Goal: Task Accomplishment & Management: Complete application form

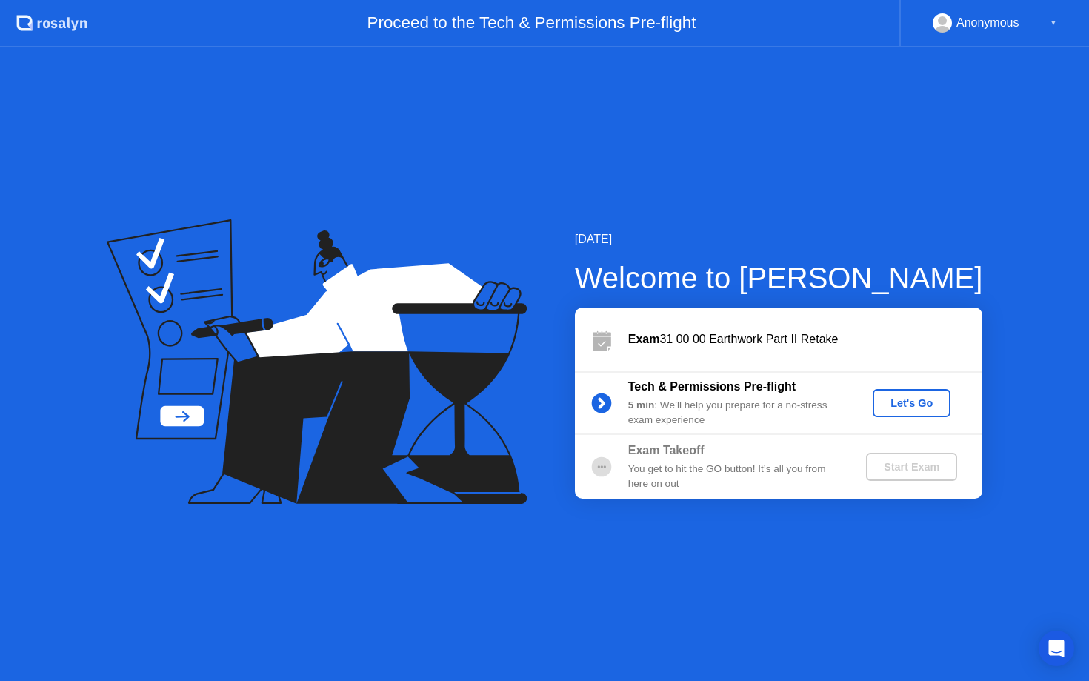
click at [909, 404] on div "Let's Go" at bounding box center [912, 403] width 66 height 12
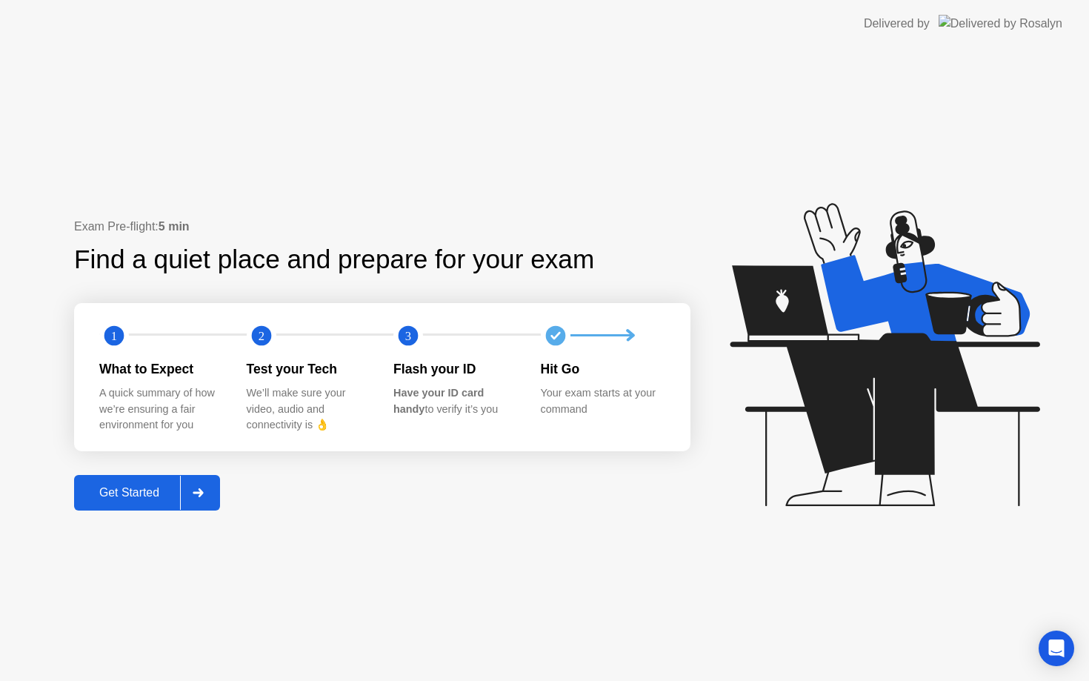
click at [133, 491] on div "Get Started" at bounding box center [129, 492] width 101 height 13
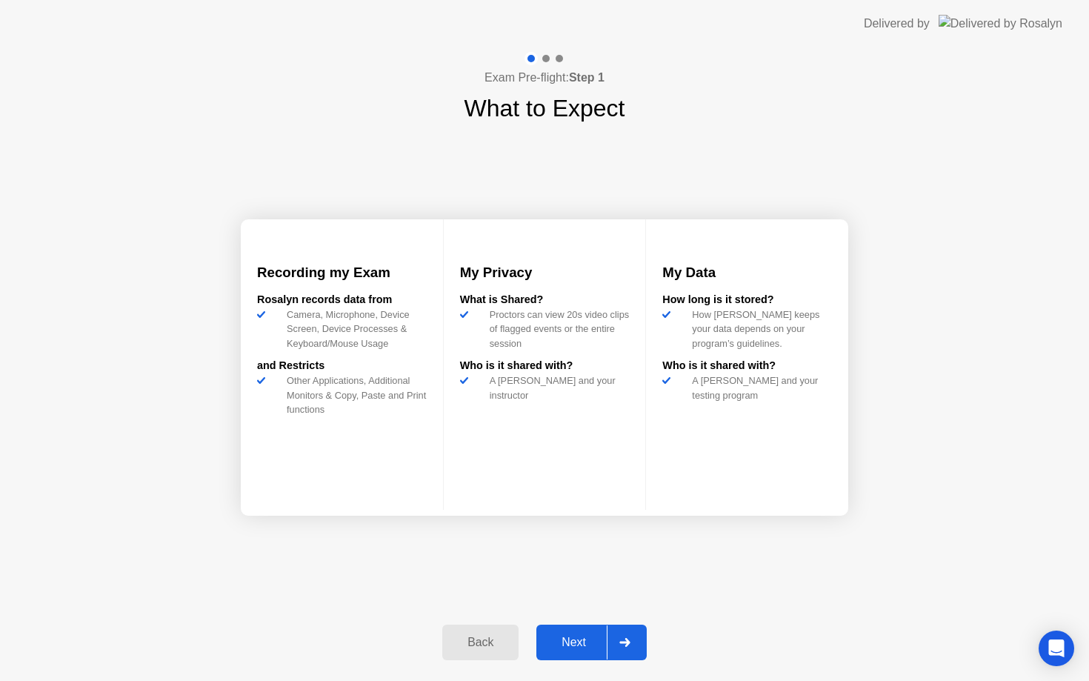
click at [570, 651] on button "Next" at bounding box center [591, 642] width 110 height 36
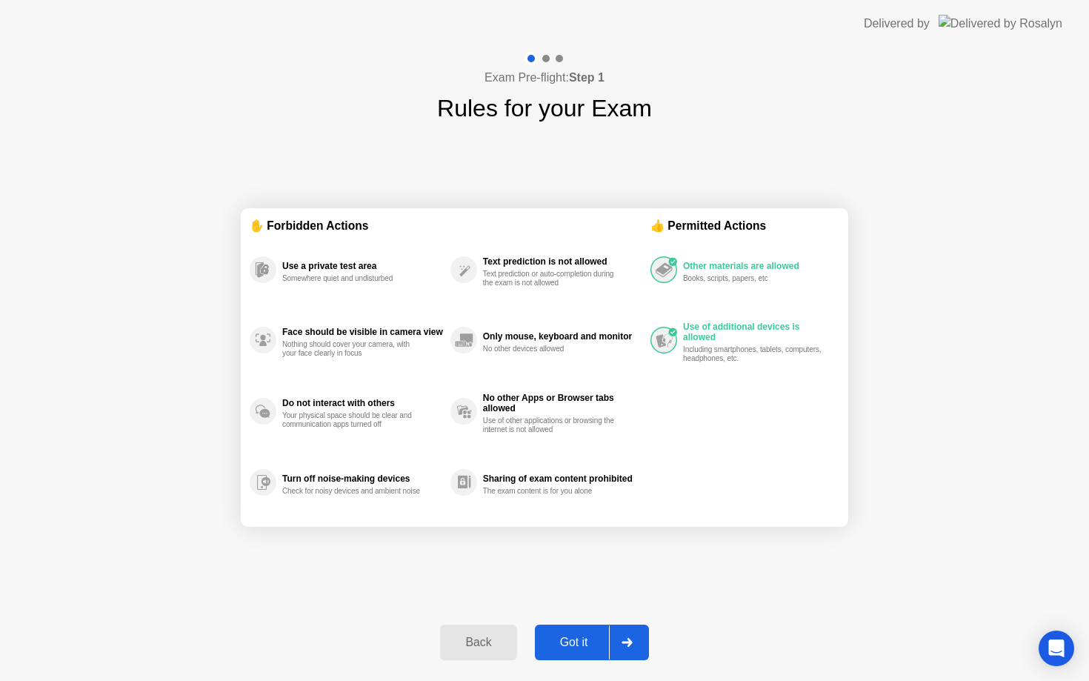
click at [578, 630] on button "Got it" at bounding box center [592, 642] width 114 height 36
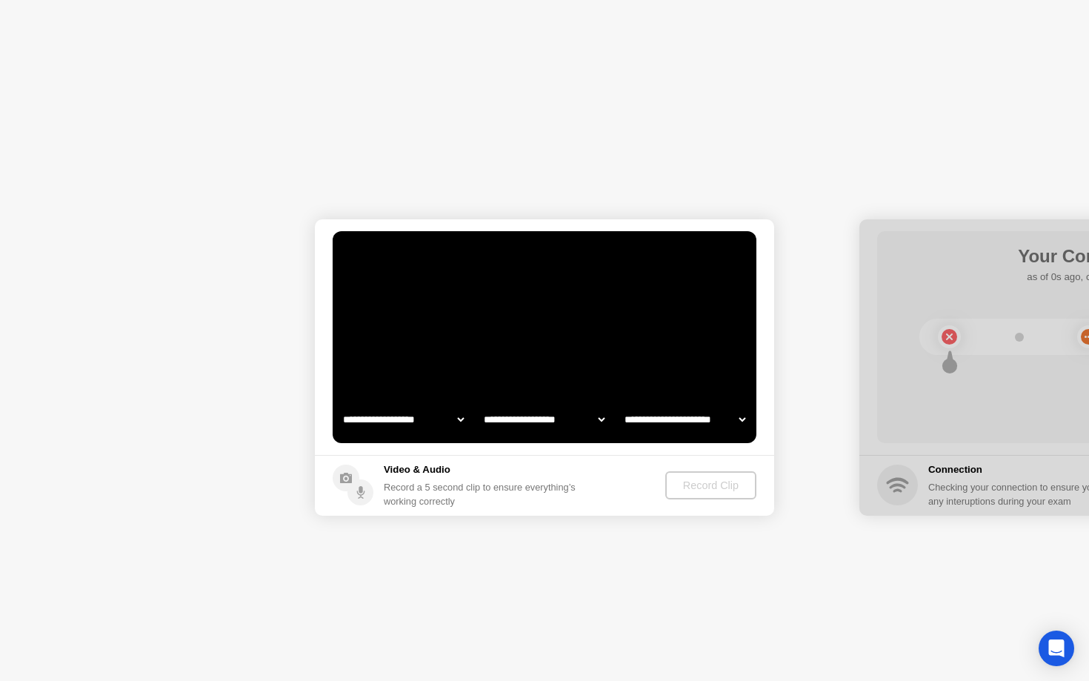
select select "**********"
select select "*******"
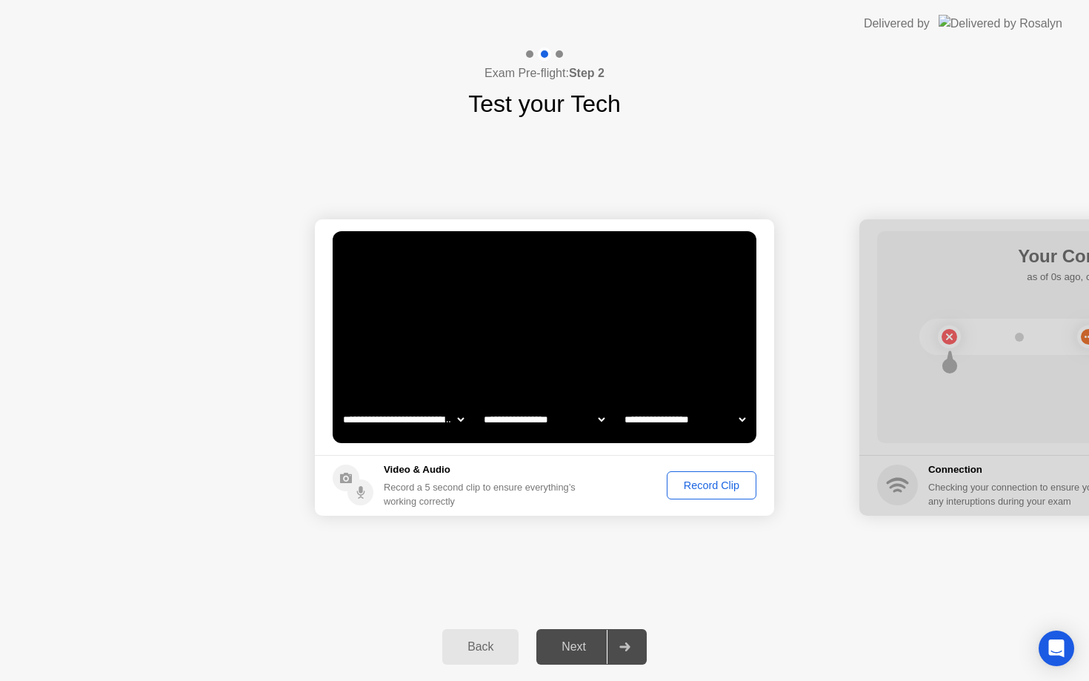
click at [466, 640] on div "Back" at bounding box center [480, 646] width 67 height 13
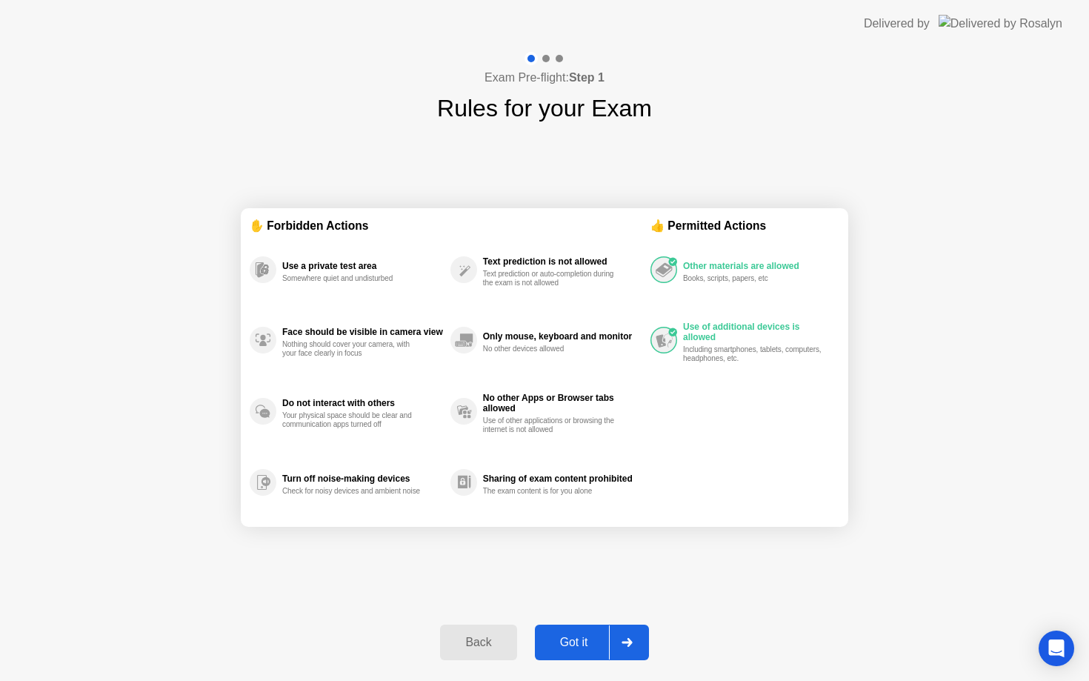
click at [478, 636] on div "Back" at bounding box center [477, 642] width 67 height 13
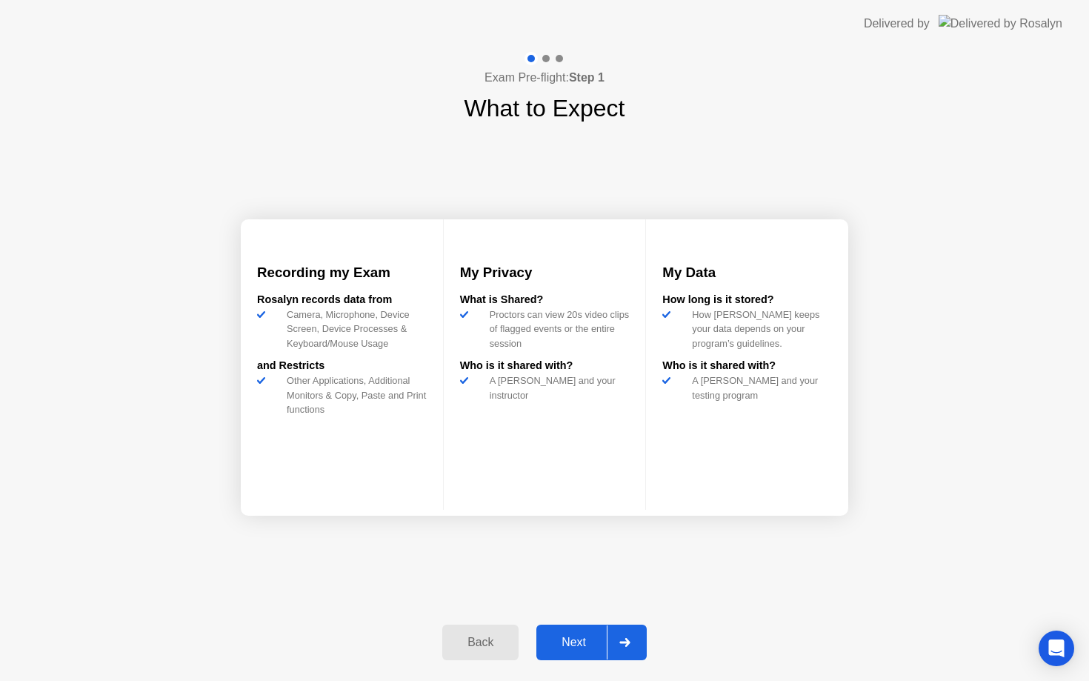
click at [473, 632] on button "Back" at bounding box center [480, 642] width 76 height 36
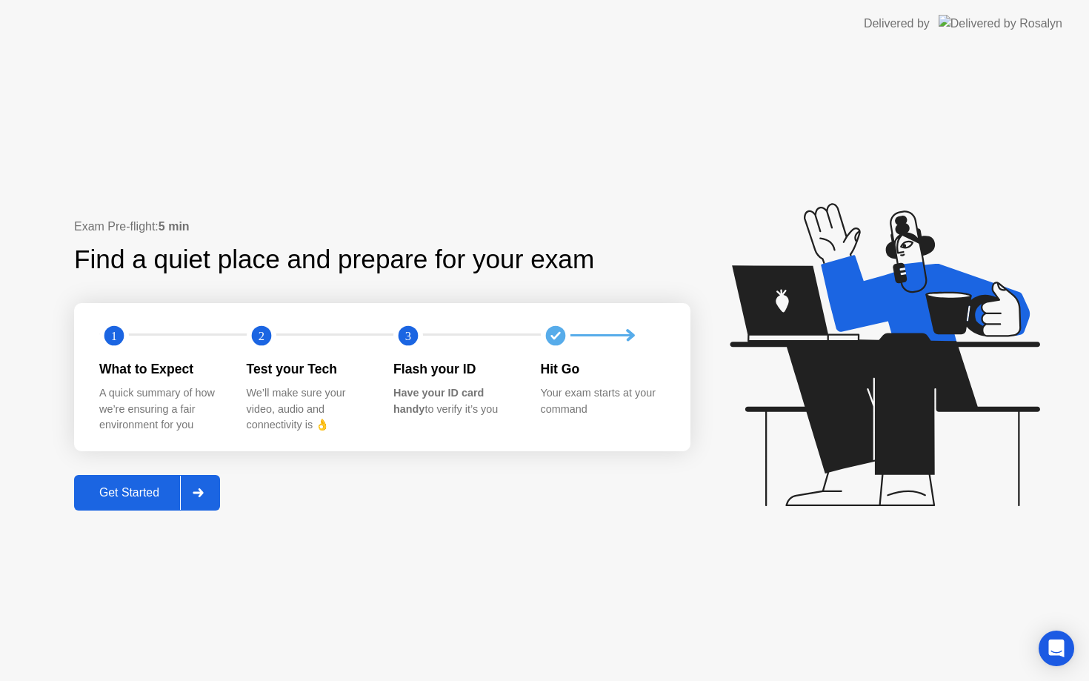
click at [216, 489] on div at bounding box center [198, 493] width 36 height 34
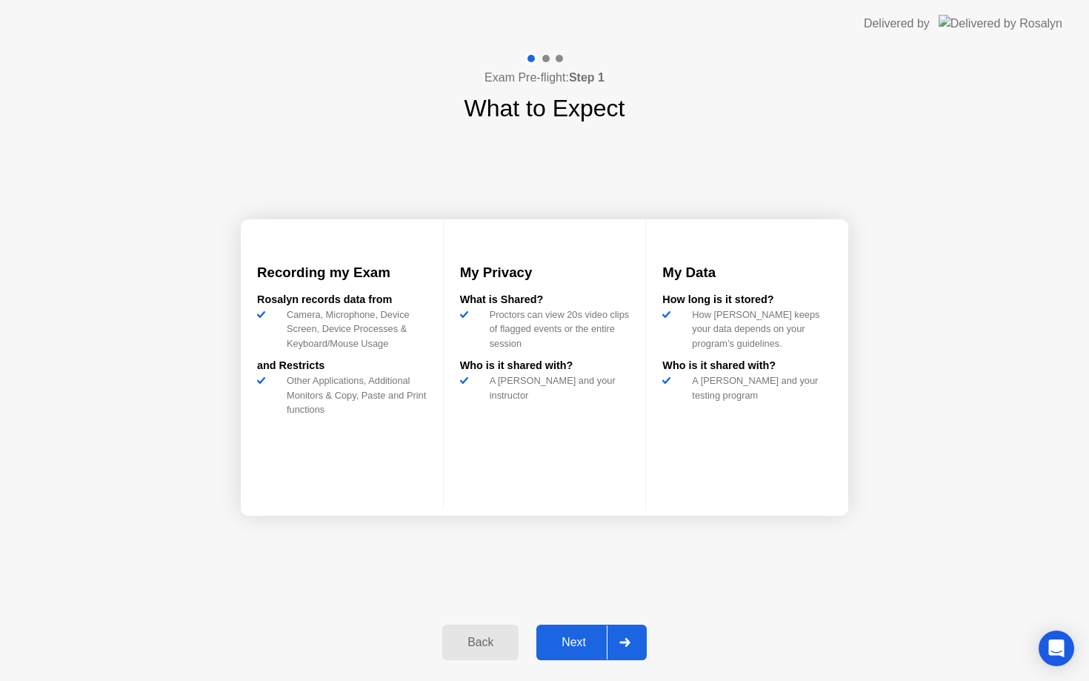
click at [637, 636] on div at bounding box center [625, 642] width 36 height 34
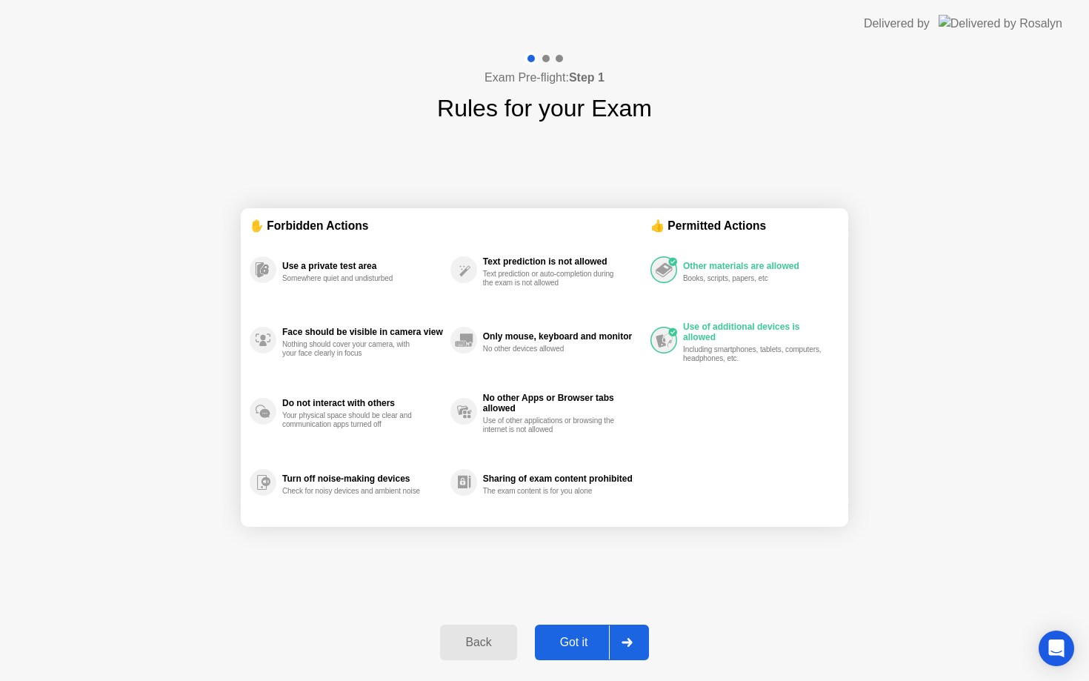
click at [628, 638] on icon at bounding box center [627, 642] width 10 height 9
select select "**********"
select select "*******"
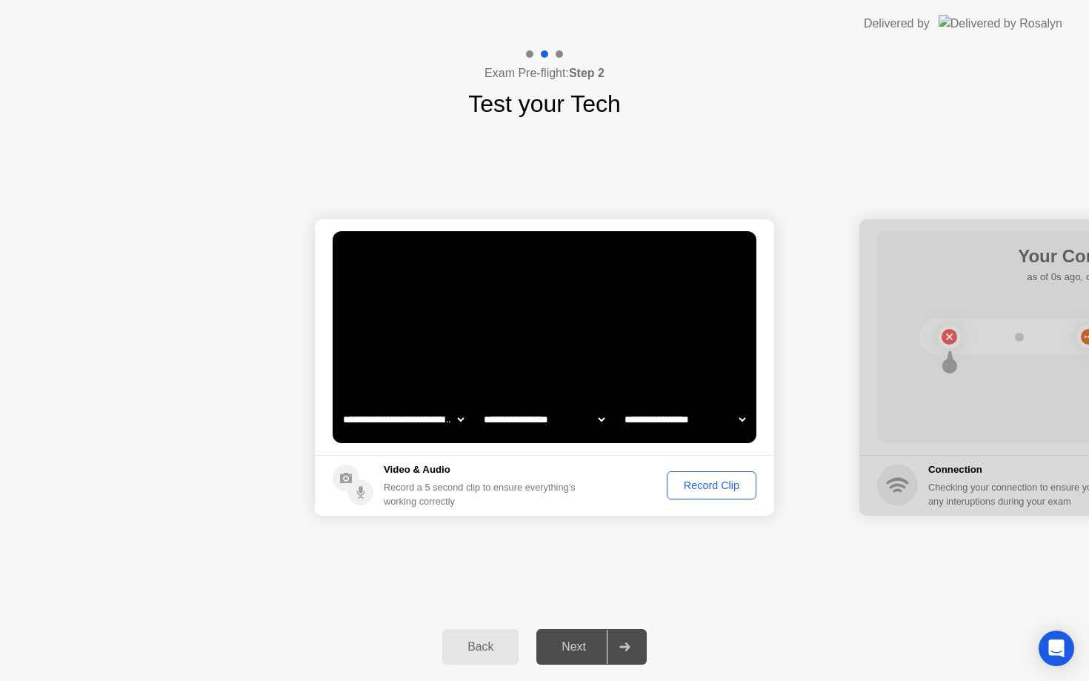
click at [695, 488] on div "Record Clip" at bounding box center [711, 485] width 79 height 12
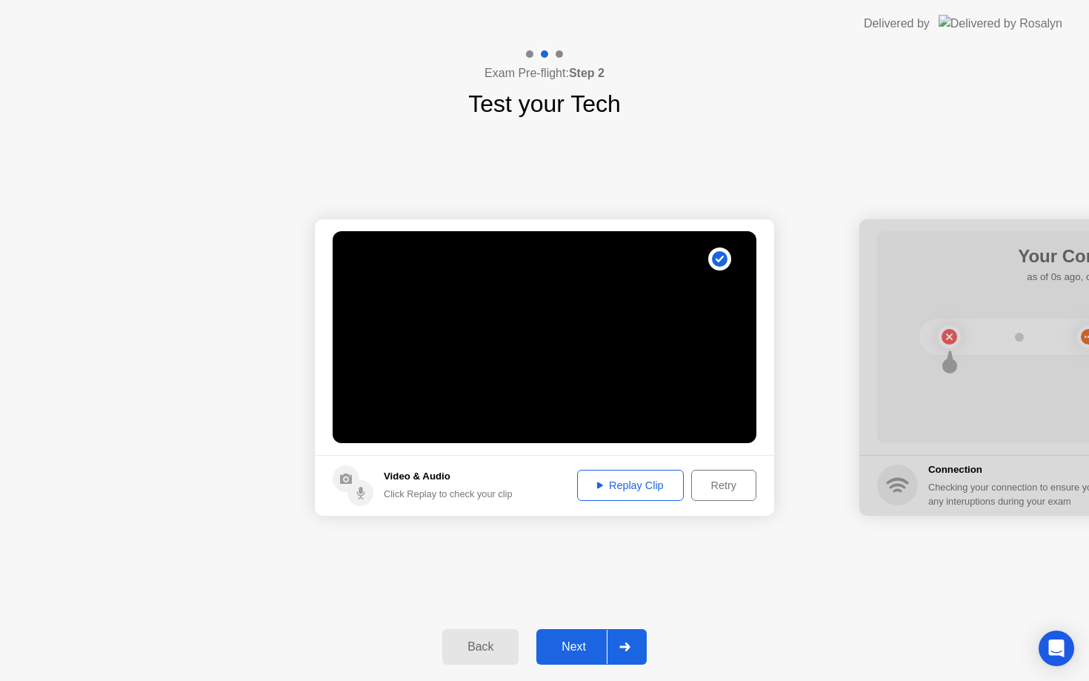
click at [644, 486] on div "Replay Clip" at bounding box center [630, 485] width 96 height 12
click at [713, 479] on div "Retry" at bounding box center [723, 485] width 55 height 12
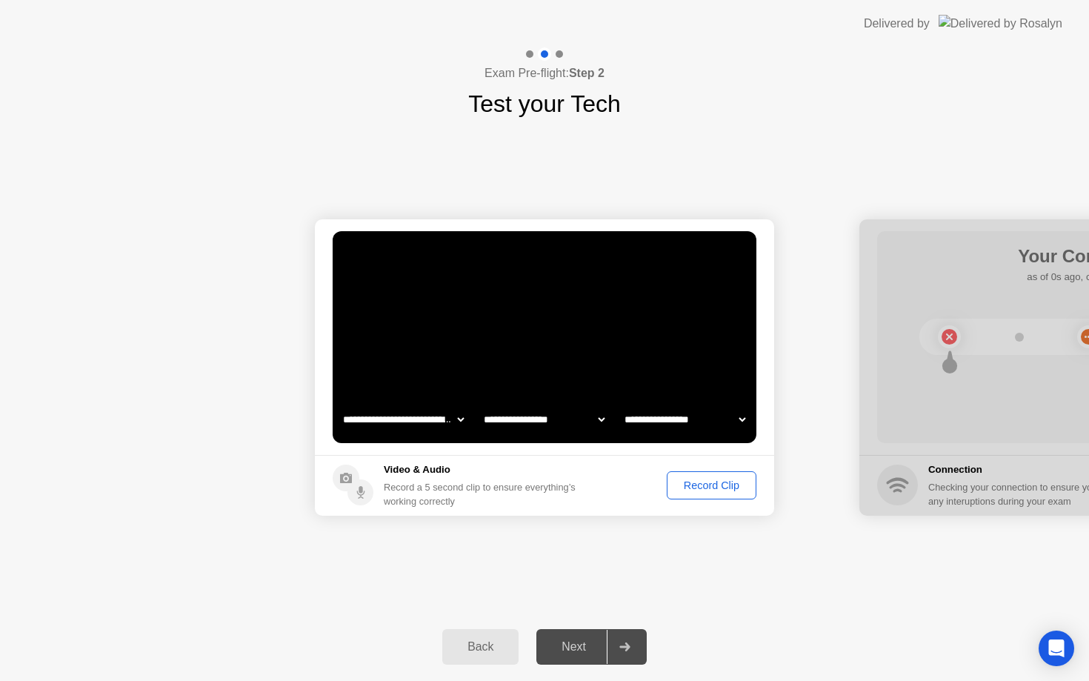
click at [710, 480] on div "Record Clip" at bounding box center [711, 485] width 79 height 12
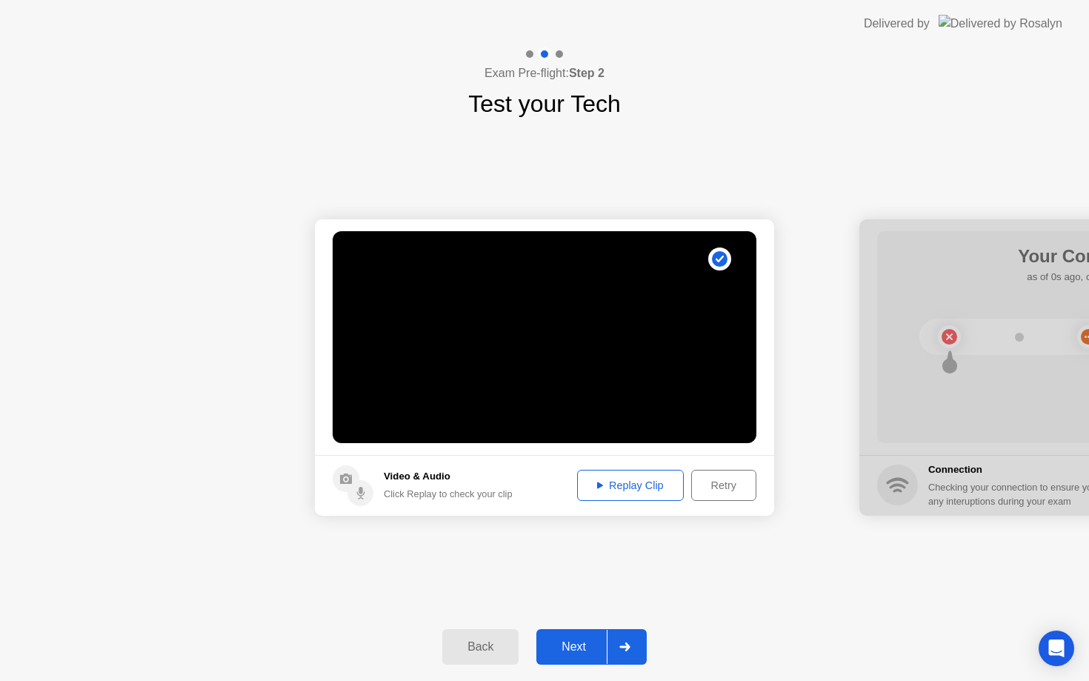
click at [592, 637] on button "Next" at bounding box center [591, 647] width 110 height 36
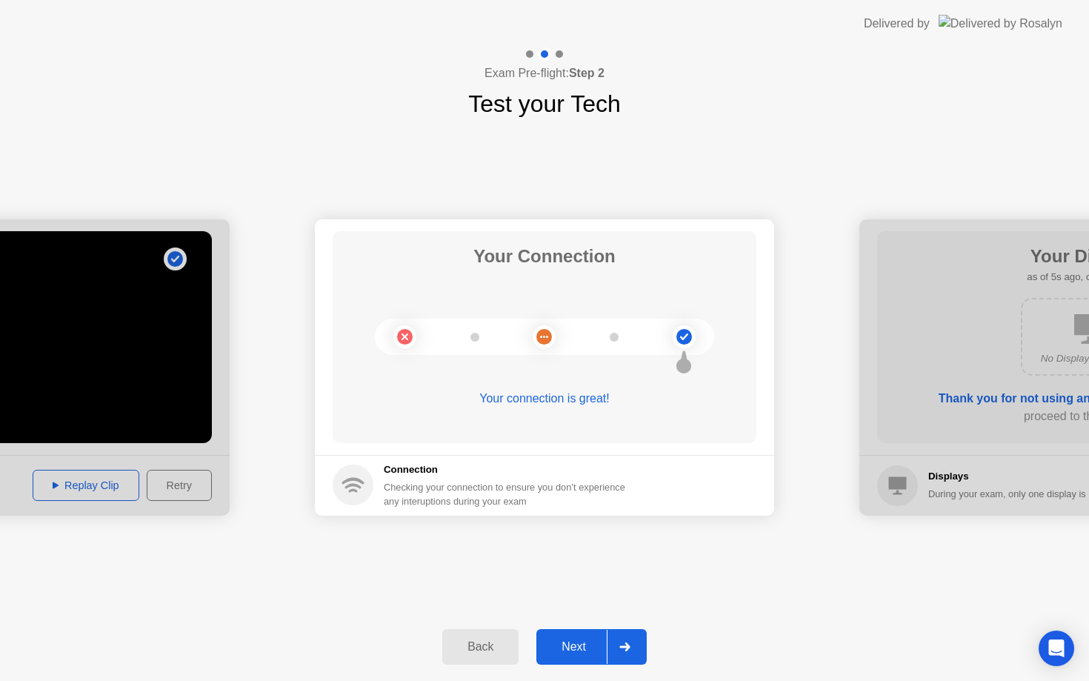
click at [604, 649] on div "Next" at bounding box center [574, 646] width 66 height 13
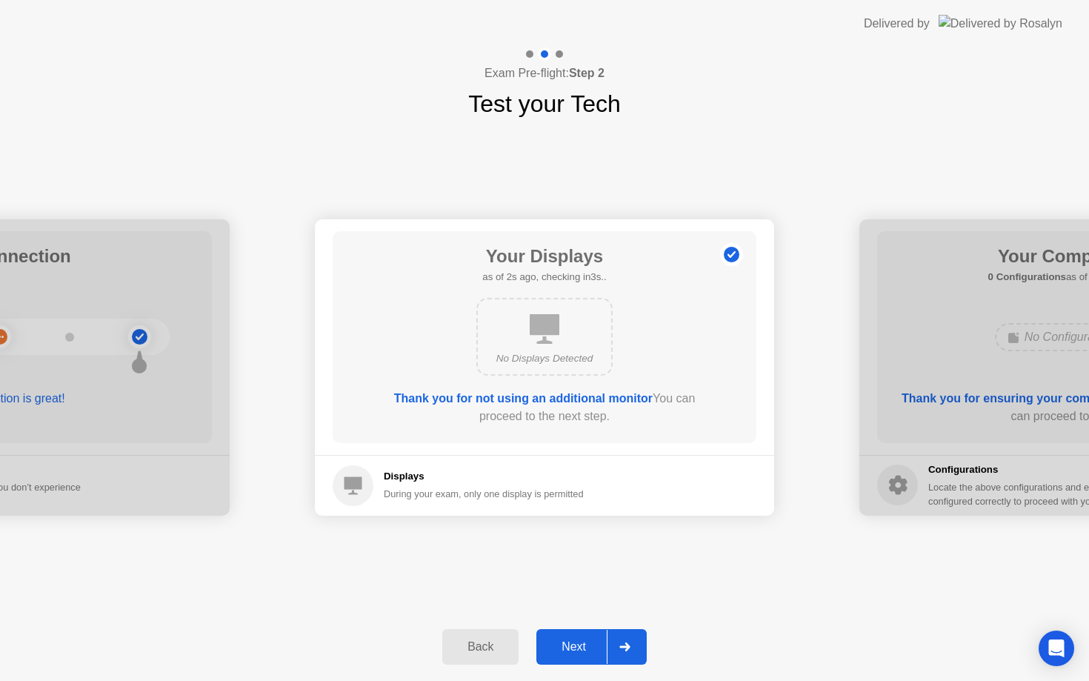
click at [584, 652] on div "Next" at bounding box center [574, 646] width 66 height 13
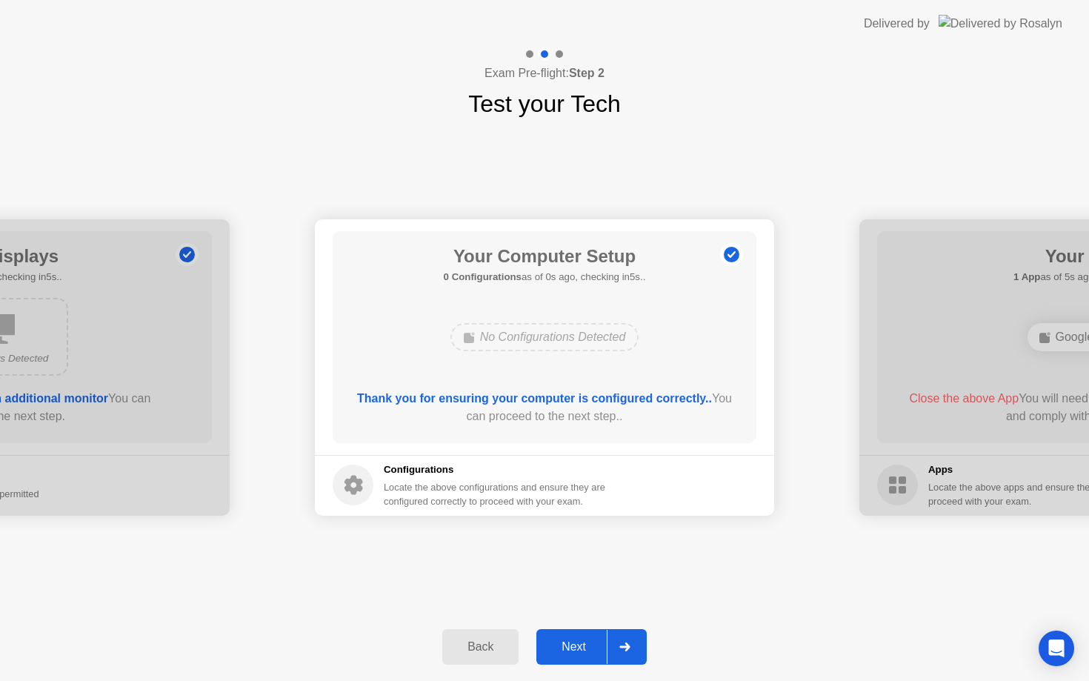
click at [582, 650] on div "Next" at bounding box center [574, 646] width 66 height 13
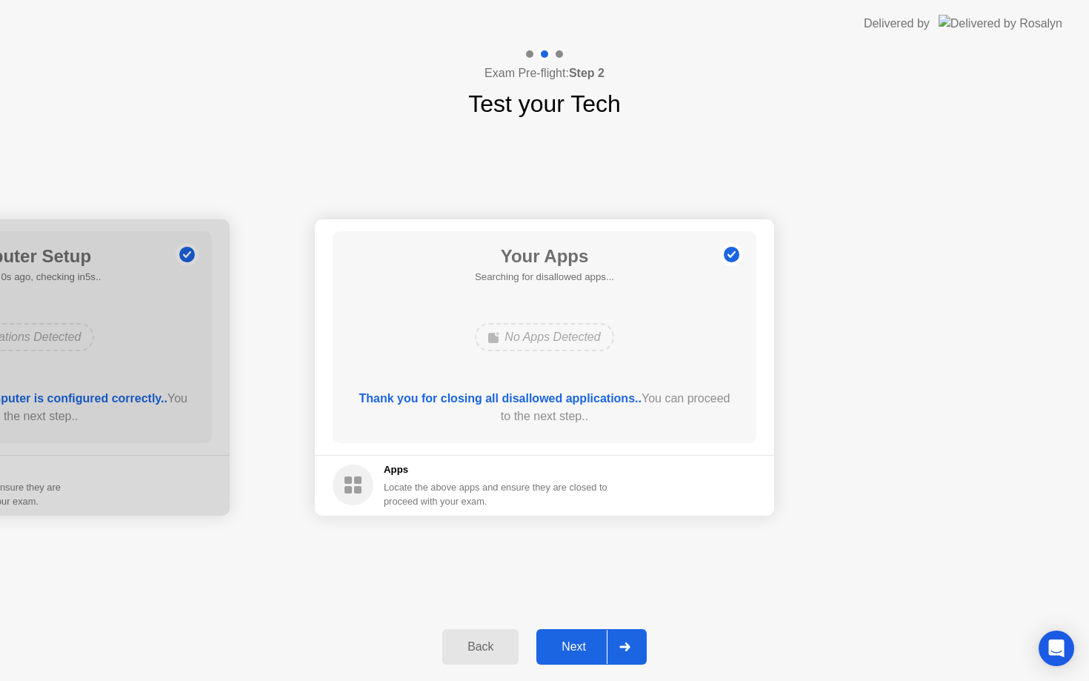
click at [633, 645] on div at bounding box center [625, 647] width 36 height 34
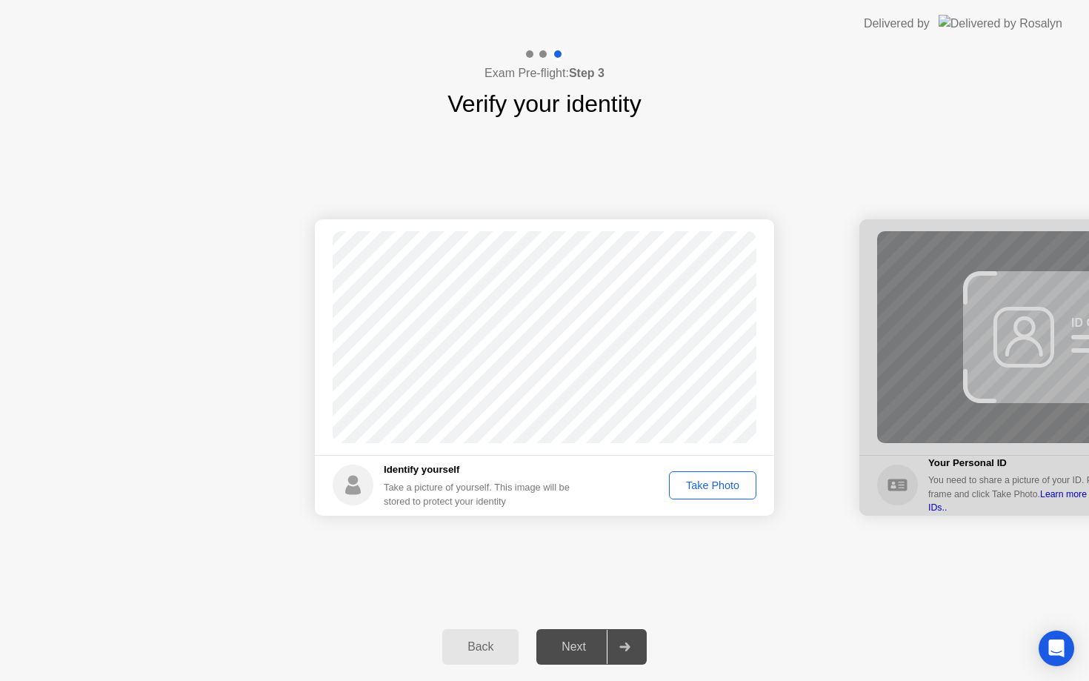
click at [700, 487] on div "Take Photo" at bounding box center [712, 485] width 77 height 12
click at [608, 647] on div at bounding box center [625, 647] width 36 height 34
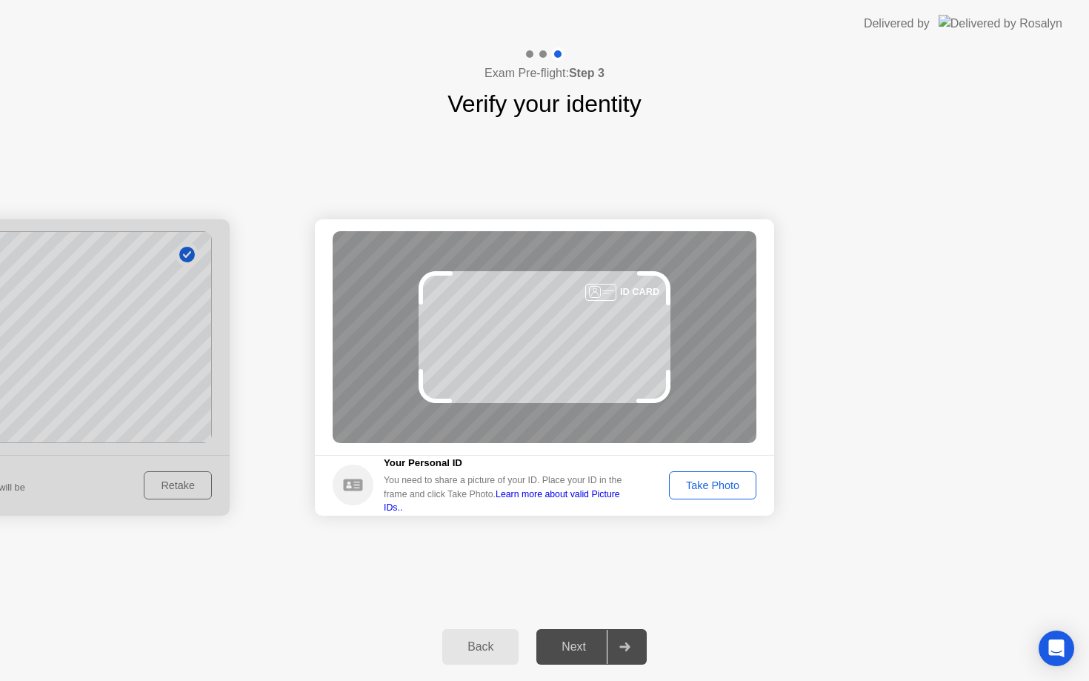
click at [691, 487] on div "Take Photo" at bounding box center [712, 485] width 77 height 12
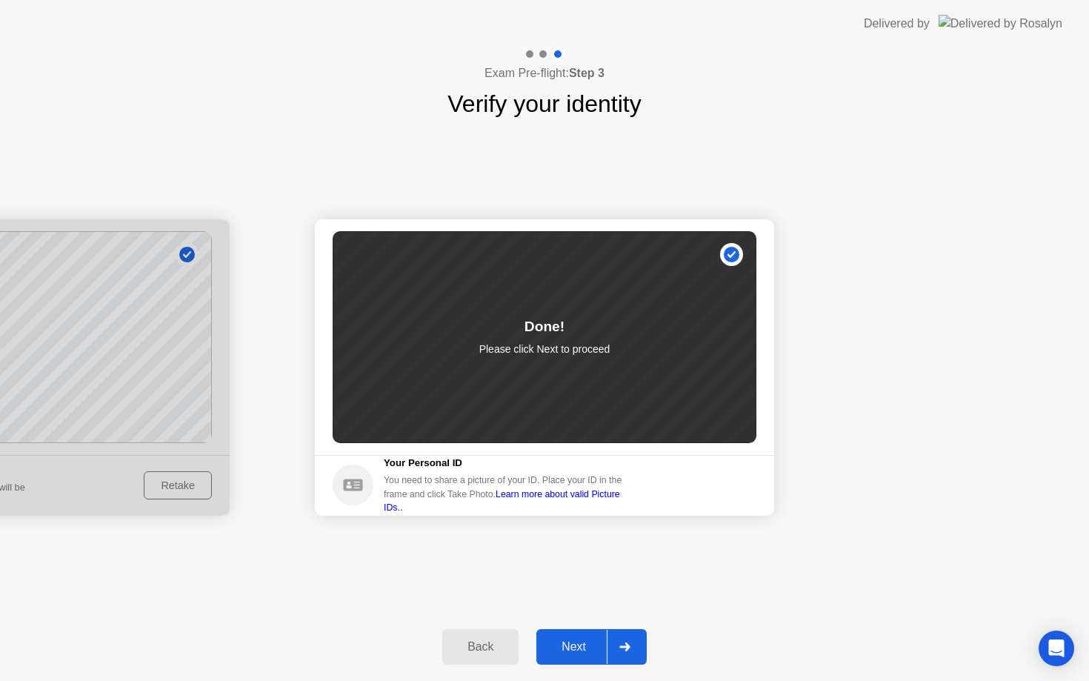
click at [577, 640] on div "Next" at bounding box center [574, 646] width 66 height 13
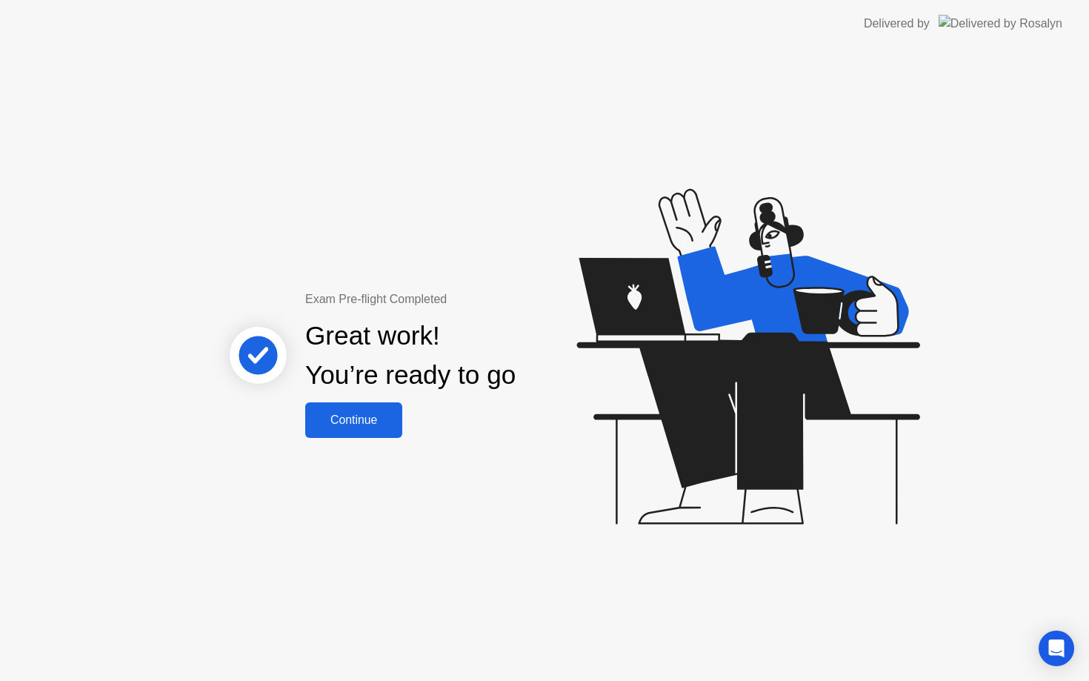
click at [384, 426] on div "Continue" at bounding box center [354, 419] width 88 height 13
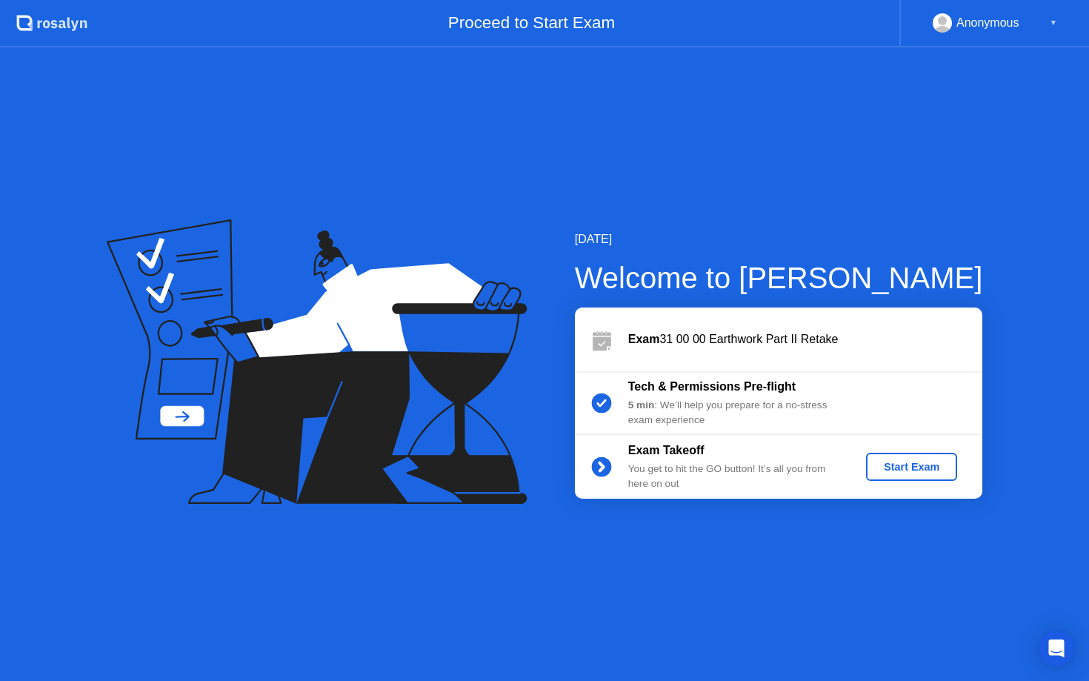
click at [900, 471] on div "Start Exam" at bounding box center [911, 467] width 79 height 12
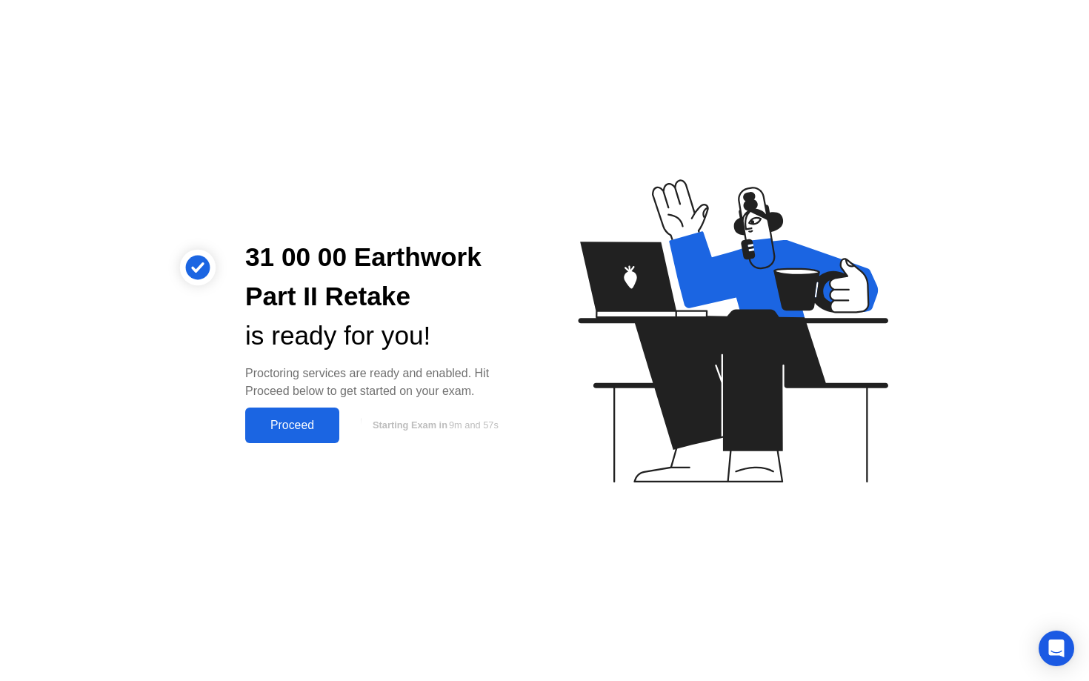
click at [281, 430] on div "Proceed" at bounding box center [292, 425] width 85 height 13
